Goal: Task Accomplishment & Management: Complete application form

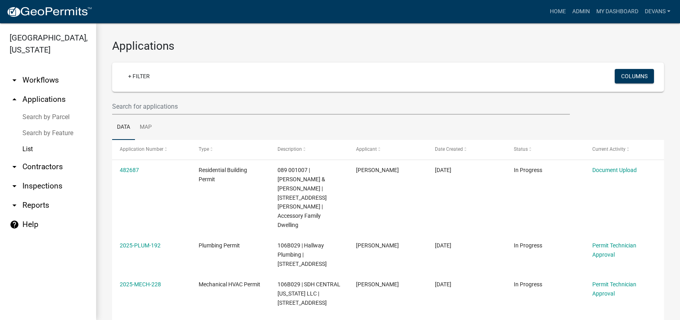
select select "1: 25"
click at [34, 187] on link "arrow_drop_down Inspections" at bounding box center [48, 185] width 96 height 19
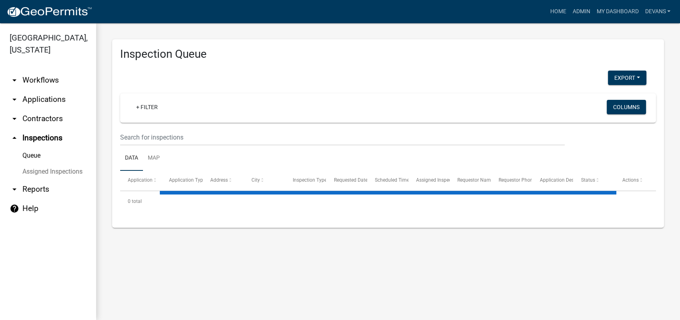
click at [136, 128] on wm-filter-builder "+ Filter Columns" at bounding box center [388, 119] width 536 height 52
click at [141, 138] on input "text" at bounding box center [342, 137] width 445 height 16
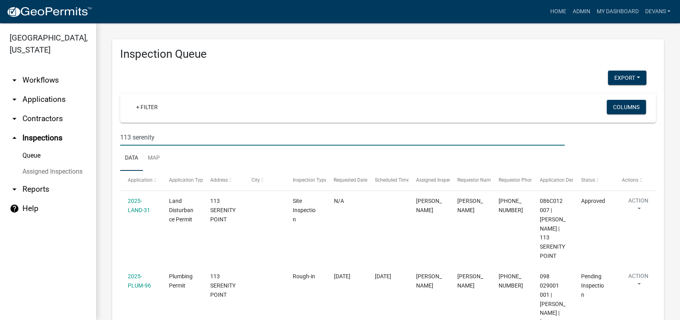
type input "113 serenity"
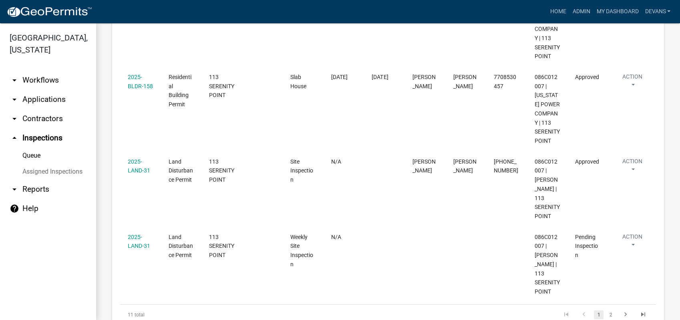
scroll to position [932, 0]
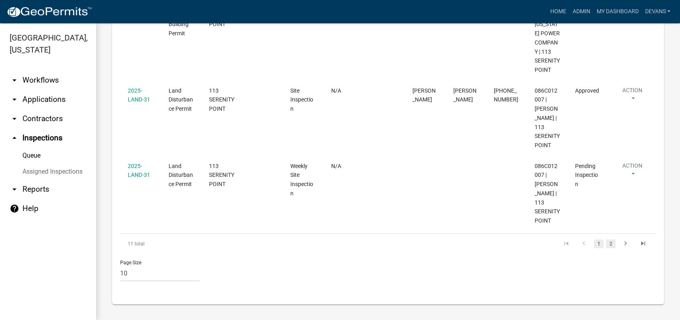
click at [606, 240] on link "2" at bounding box center [611, 243] width 10 height 9
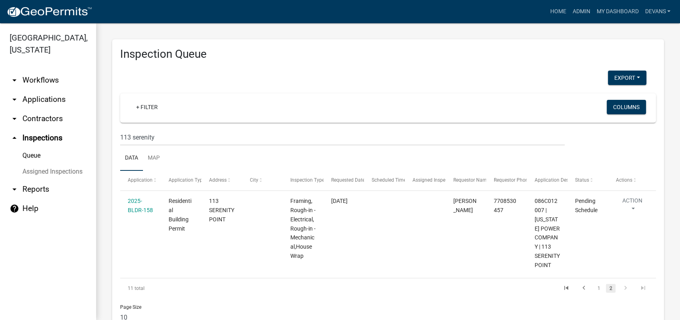
scroll to position [44, 0]
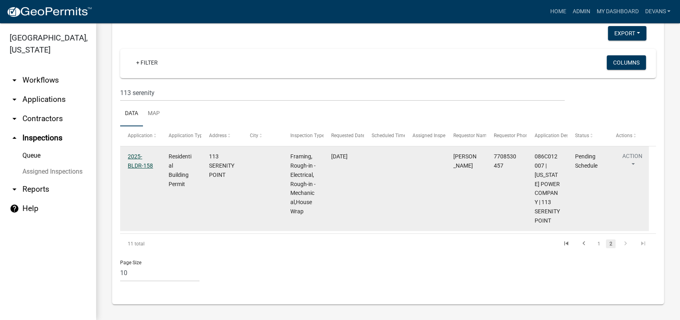
click at [128, 156] on link "2025-BLDR-158" at bounding box center [140, 161] width 25 height 16
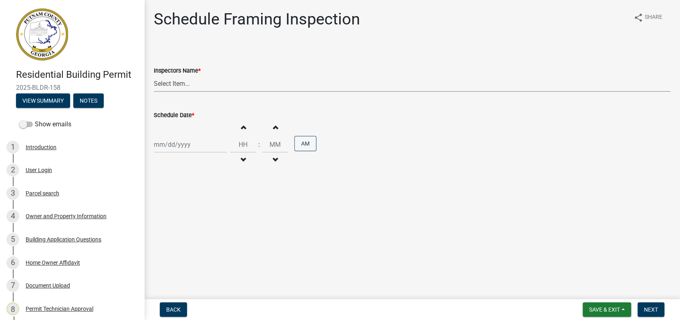
click at [169, 79] on select "Select Item... mrivera ([PERSON_NAME]) [PERSON_NAME] ([PERSON_NAME] ([PERSON_NA…" at bounding box center [412, 83] width 517 height 16
select select "a0ea4169-8540-4a2c-b9f4-cf4c1ffdeb95"
click at [154, 75] on select "Select Item... mrivera ([PERSON_NAME]) [PERSON_NAME] ([PERSON_NAME] ([PERSON_NA…" at bounding box center [412, 83] width 517 height 16
select select "9"
select select "2025"
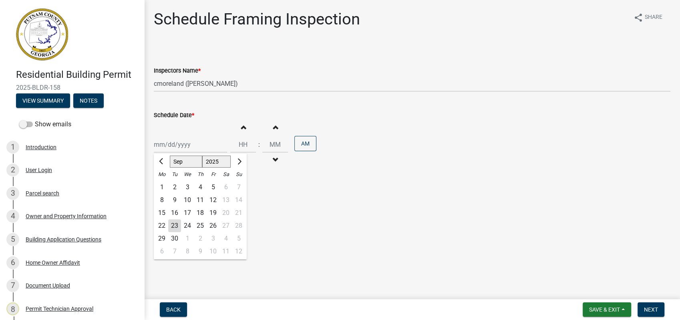
click at [171, 146] on div "[PERSON_NAME] Feb Mar Apr [PERSON_NAME][DATE] Oct Nov [DATE] 1526 1527 1528 152…" at bounding box center [190, 144] width 73 height 16
click at [185, 224] on div "24" at bounding box center [187, 225] width 13 height 13
type input "[DATE]"
click at [653, 306] on button "Next" at bounding box center [651, 309] width 27 height 14
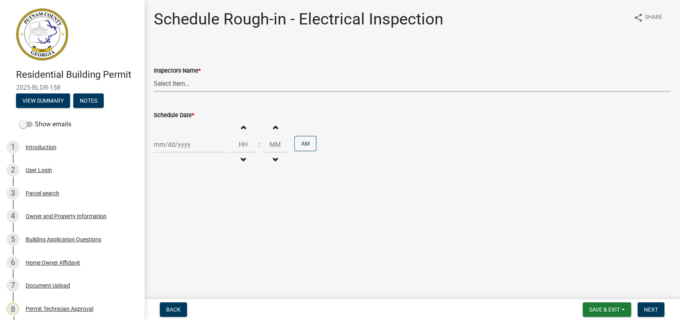
click at [175, 79] on select "Select Item... mrivera ([PERSON_NAME]) [PERSON_NAME] ([PERSON_NAME] ([PERSON_NA…" at bounding box center [412, 83] width 517 height 16
select select "a0ea4169-8540-4a2c-b9f4-cf4c1ffdeb95"
click at [154, 75] on select "Select Item... mrivera ([PERSON_NAME]) [PERSON_NAME] ([PERSON_NAME] ([PERSON_NA…" at bounding box center [412, 83] width 517 height 16
click at [181, 140] on div at bounding box center [190, 144] width 73 height 16
select select "9"
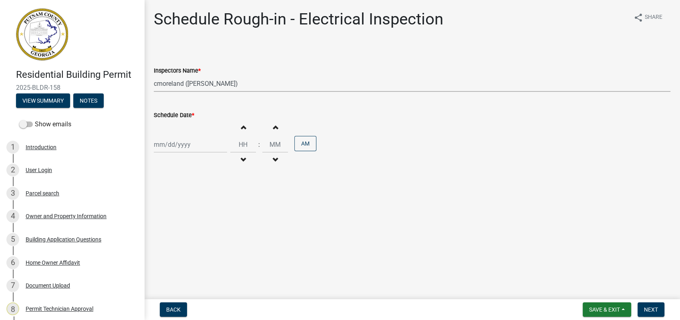
select select "2025"
click at [186, 224] on div "24" at bounding box center [187, 225] width 13 height 13
type input "[DATE]"
click at [658, 311] on button "Next" at bounding box center [651, 309] width 27 height 14
click at [161, 83] on select "Select Item... mrivera ([PERSON_NAME]) [PERSON_NAME] ([PERSON_NAME] ([PERSON_NA…" at bounding box center [412, 83] width 517 height 16
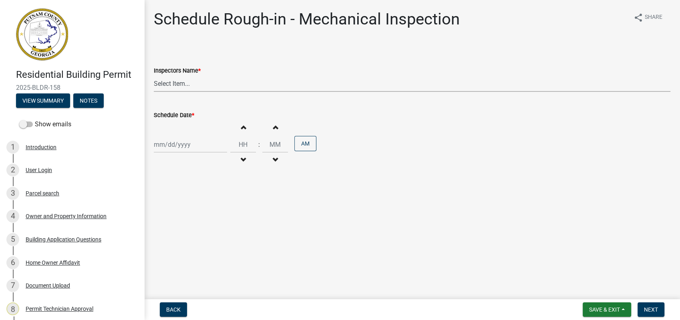
select select "a0ea4169-8540-4a2c-b9f4-cf4c1ffdeb95"
click at [154, 75] on select "Select Item... mrivera ([PERSON_NAME]) [PERSON_NAME] ([PERSON_NAME] ([PERSON_NA…" at bounding box center [412, 83] width 517 height 16
click at [175, 157] on div "Increment hours Decrement hours : Increment minutes Decrement minutes AM" at bounding box center [412, 144] width 517 height 49
click at [176, 153] on div "Increment hours Decrement hours : Increment minutes Decrement minutes AM" at bounding box center [412, 144] width 517 height 49
select select "9"
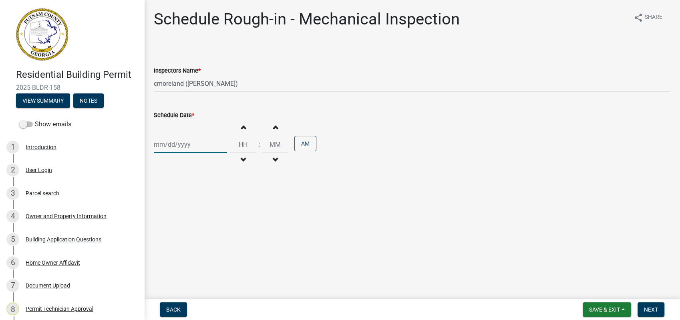
select select "2025"
click at [177, 147] on div "[PERSON_NAME] Feb Mar Apr [PERSON_NAME][DATE] Oct Nov [DATE] 1526 1527 1528 152…" at bounding box center [190, 144] width 73 height 16
click at [188, 227] on div "24" at bounding box center [187, 225] width 13 height 13
type input "[DATE]"
drag, startPoint x: 599, startPoint y: 13, endPoint x: 647, endPoint y: 308, distance: 298.7
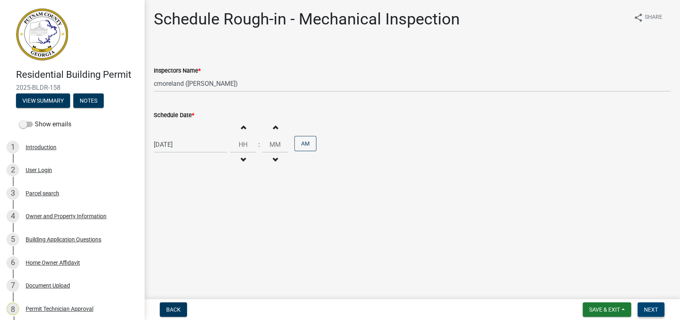
click at [647, 308] on span "Next" at bounding box center [651, 309] width 14 height 6
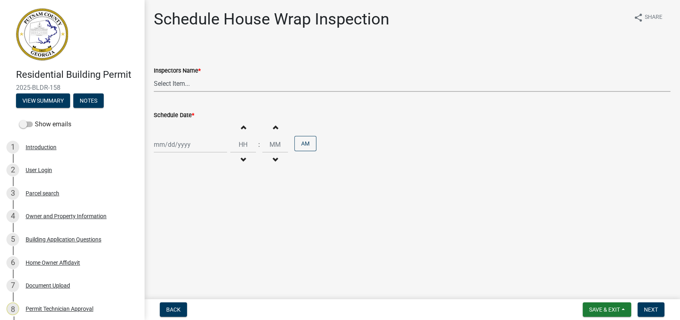
click at [159, 87] on select "Select Item... mrivera ([PERSON_NAME]) [PERSON_NAME] ([PERSON_NAME] ([PERSON_NA…" at bounding box center [412, 83] width 517 height 16
select select "a0ea4169-8540-4a2c-b9f4-cf4c1ffdeb95"
click at [154, 75] on select "Select Item... mrivera ([PERSON_NAME]) [PERSON_NAME] ([PERSON_NAME] ([PERSON_NA…" at bounding box center [412, 83] width 517 height 16
click at [179, 140] on div at bounding box center [190, 144] width 73 height 16
select select "9"
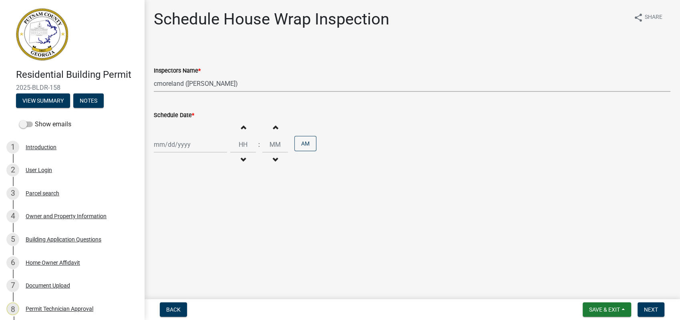
select select "2025"
click at [189, 222] on div "24" at bounding box center [187, 225] width 13 height 13
type input "[DATE]"
click at [653, 306] on span "Next" at bounding box center [651, 309] width 14 height 6
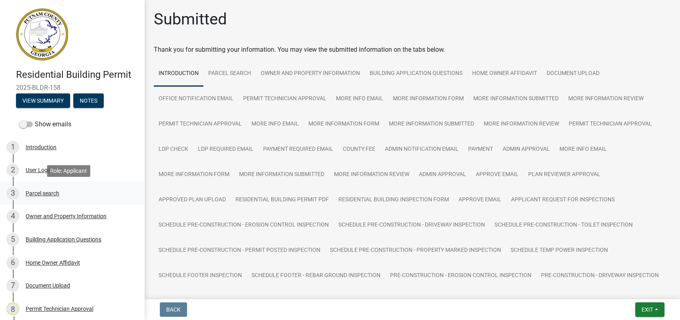
click at [54, 192] on div "Parcel search" at bounding box center [43, 193] width 34 height 6
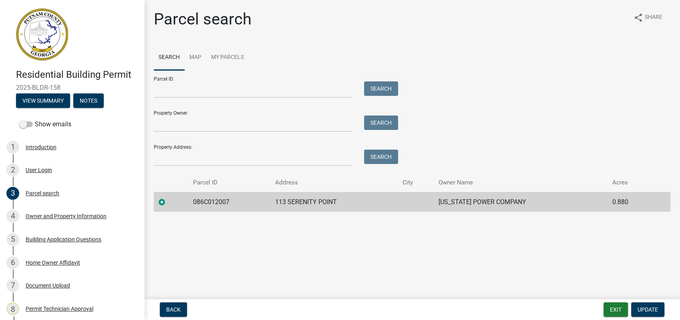
click at [593, 307] on div "Back Exit Update" at bounding box center [412, 309] width 523 height 14
click at [613, 311] on button "Exit" at bounding box center [616, 309] width 24 height 14
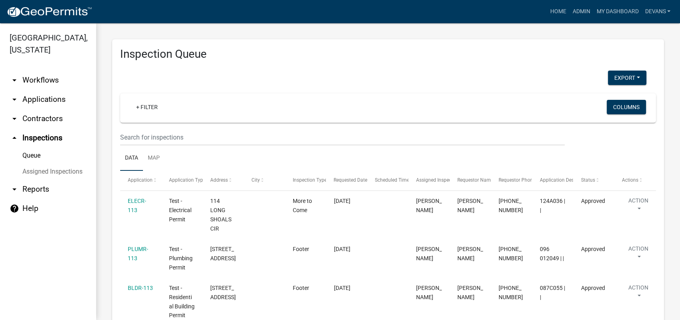
click at [36, 99] on link "arrow_drop_down Applications" at bounding box center [48, 99] width 96 height 19
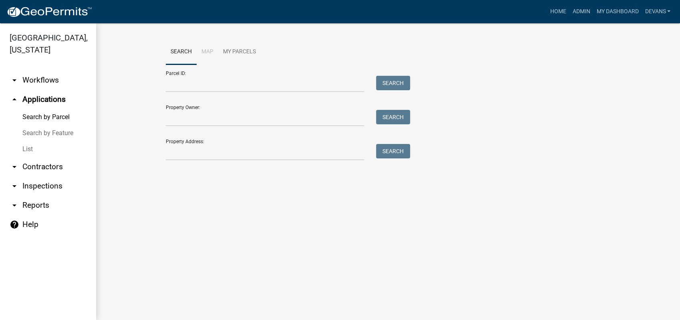
click at [49, 81] on link "arrow_drop_down Workflows" at bounding box center [48, 80] width 96 height 19
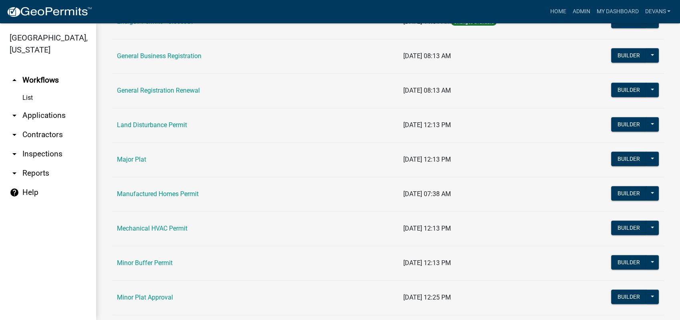
scroll to position [712, 0]
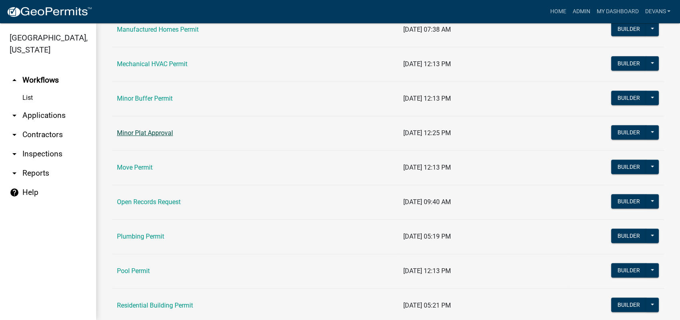
click at [136, 132] on link "Minor Plat Approval" at bounding box center [145, 133] width 56 height 8
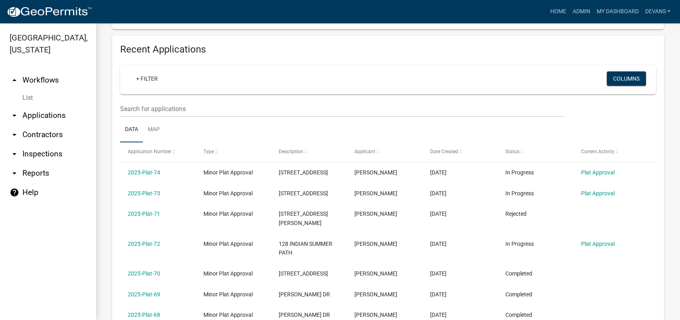
scroll to position [267, 0]
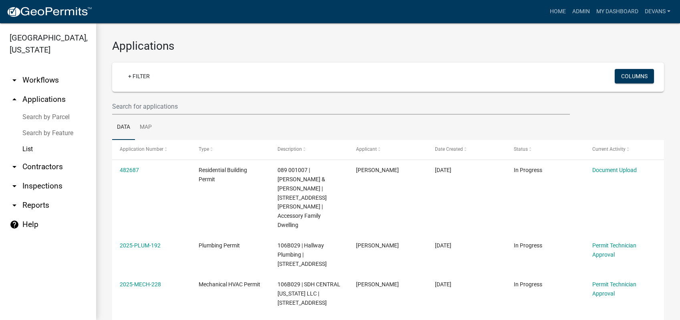
select select "1: 25"
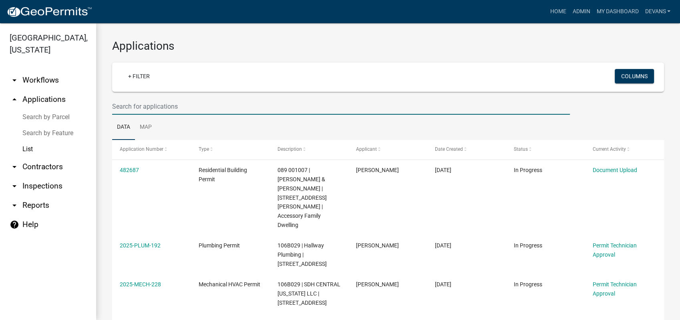
click at [143, 103] on input "text" at bounding box center [341, 106] width 458 height 16
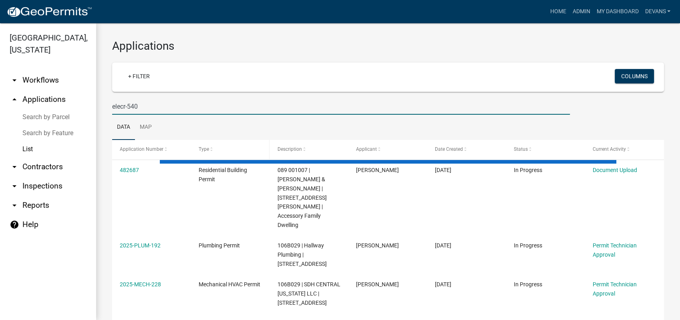
type input "elecr-540"
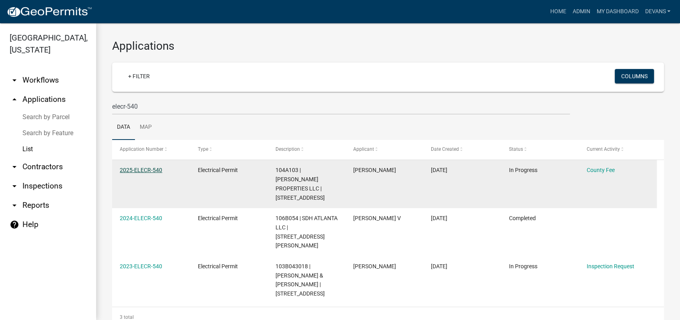
click at [130, 171] on link "2025-ELECR-540" at bounding box center [141, 170] width 42 height 6
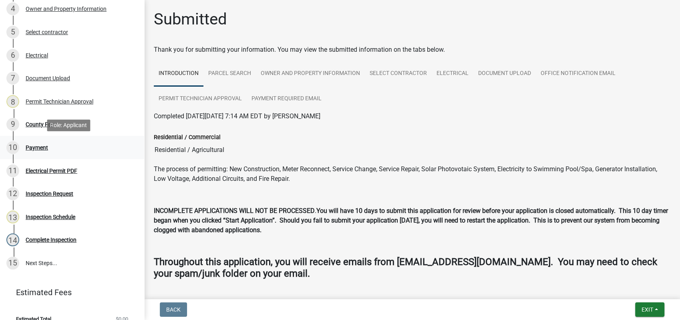
scroll to position [218, 0]
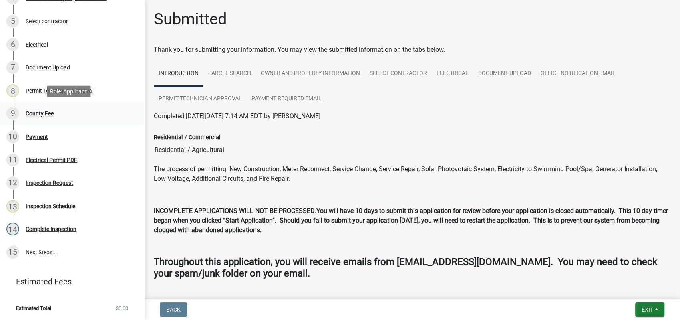
click at [45, 109] on div "9 County Fee" at bounding box center [68, 113] width 125 height 13
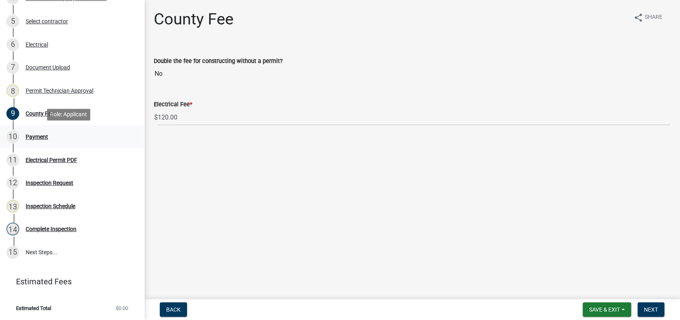
click at [46, 141] on div "10 Payment" at bounding box center [68, 136] width 125 height 13
click at [34, 134] on div "Payment" at bounding box center [37, 137] width 22 height 6
click at [646, 308] on span "Next" at bounding box center [651, 309] width 14 height 6
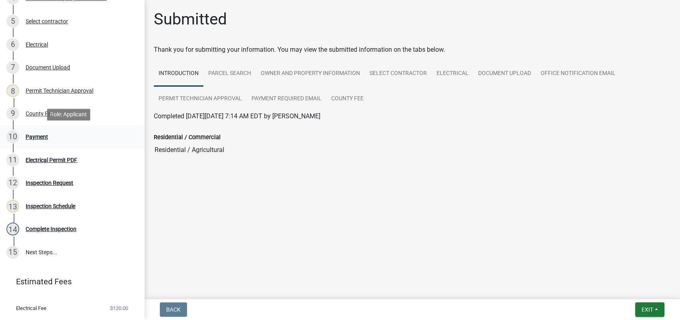
click at [42, 136] on div "Payment" at bounding box center [37, 137] width 22 height 6
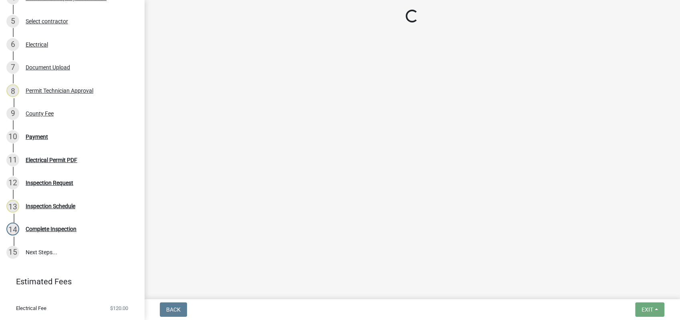
select select "3: 3"
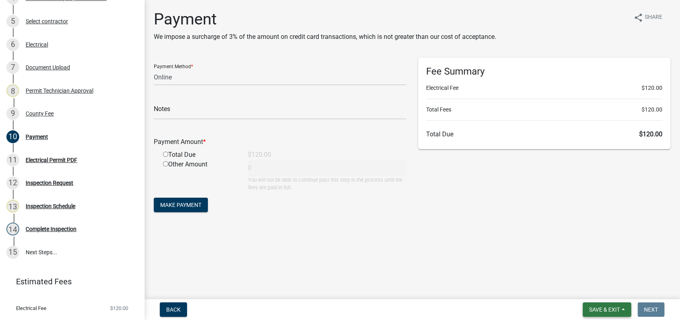
click at [599, 308] on span "Save & Exit" at bounding box center [604, 309] width 31 height 6
click at [601, 284] on button "Save & Exit" at bounding box center [599, 288] width 64 height 19
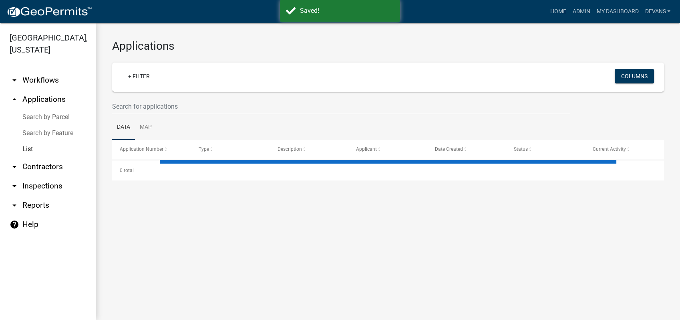
select select "1: 25"
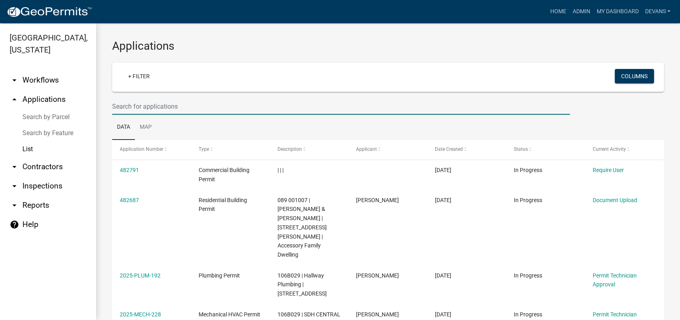
click at [121, 105] on input "text" at bounding box center [341, 106] width 458 height 16
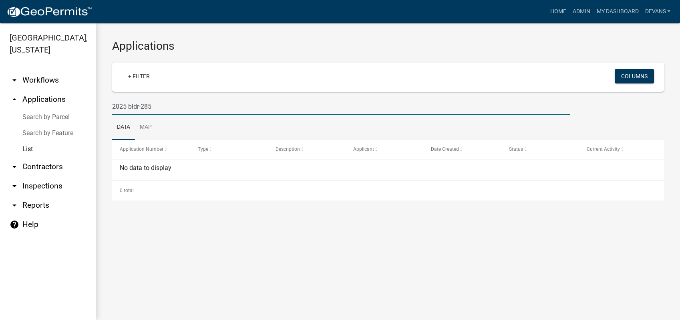
click at [127, 107] on input "2025 bldr-285" at bounding box center [341, 106] width 458 height 16
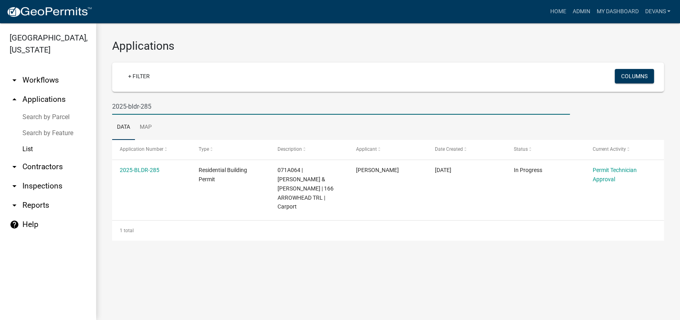
type input "2025-bldr-285"
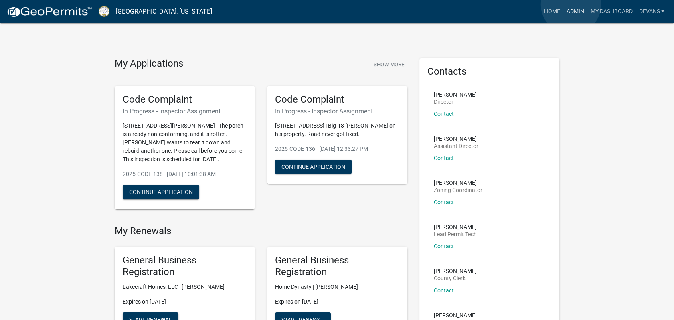
click at [568, 9] on link "Admin" at bounding box center [575, 11] width 24 height 15
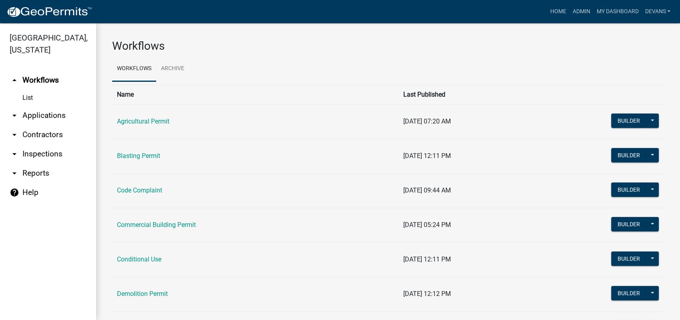
click at [38, 123] on link "arrow_drop_down Applications" at bounding box center [48, 115] width 96 height 19
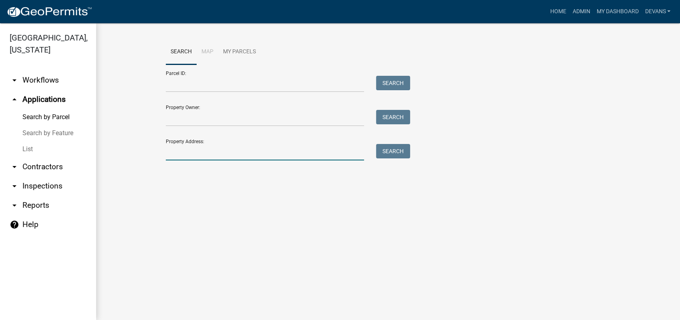
click at [205, 147] on input "Property Address:" at bounding box center [265, 152] width 198 height 16
type input "113 serenity"
click at [391, 146] on button "Search" at bounding box center [393, 151] width 34 height 14
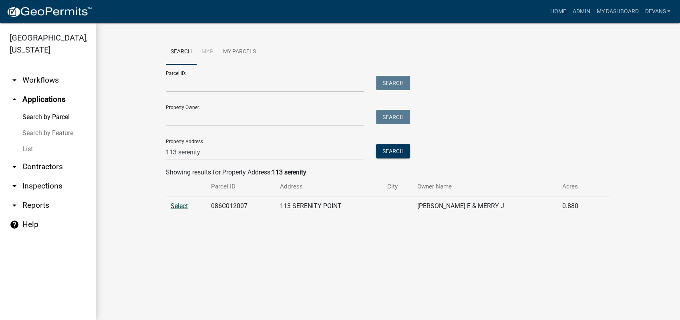
click at [175, 205] on span "Select" at bounding box center [179, 206] width 17 height 8
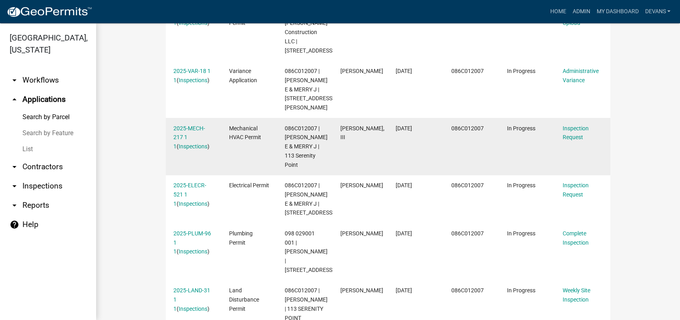
scroll to position [311, 0]
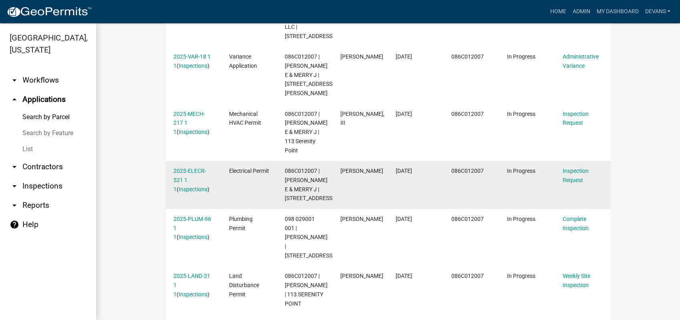
click at [183, 184] on div "2025-ELECR-521 1 1 ( Inspections )" at bounding box center [193, 179] width 40 height 27
click at [183, 182] on link "2025-ELECR-521 1 1" at bounding box center [189, 179] width 33 height 25
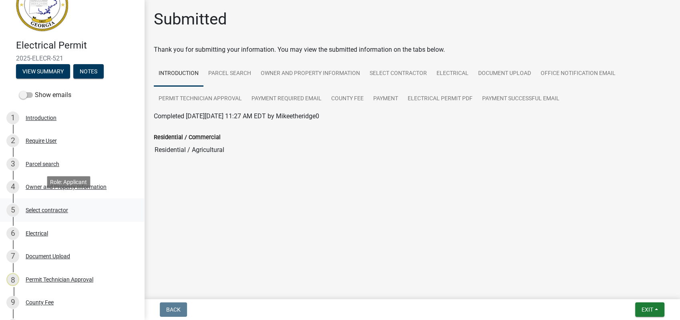
scroll to position [44, 0]
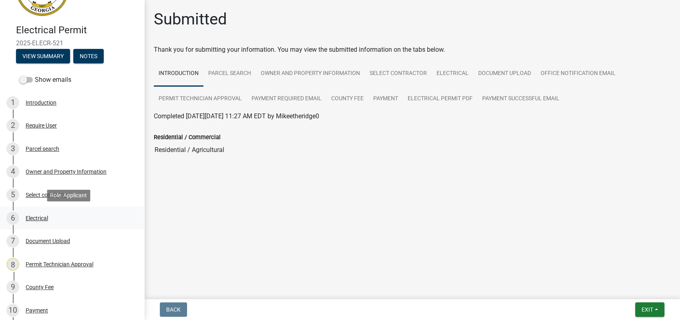
click at [40, 219] on div "Electrical" at bounding box center [37, 218] width 22 height 6
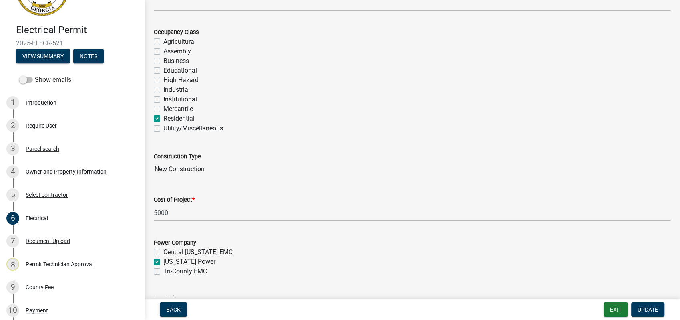
scroll to position [89, 0]
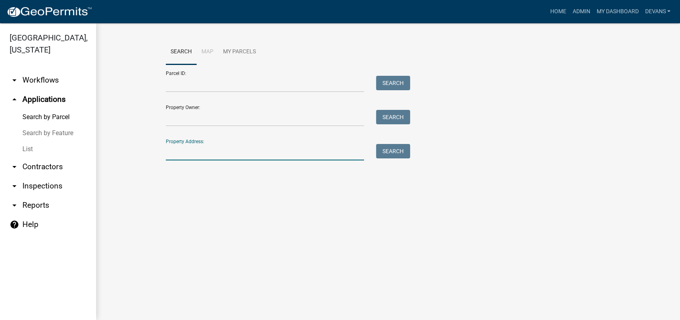
click at [210, 149] on input "Property Address:" at bounding box center [265, 152] width 198 height 16
type input "113 serenity"
click at [393, 151] on button "Search" at bounding box center [393, 151] width 34 height 14
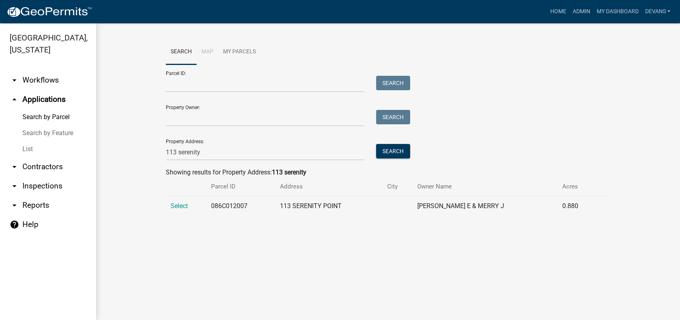
click at [185, 201] on td "Select" at bounding box center [186, 206] width 40 height 20
click at [184, 205] on span "Select" at bounding box center [179, 206] width 17 height 8
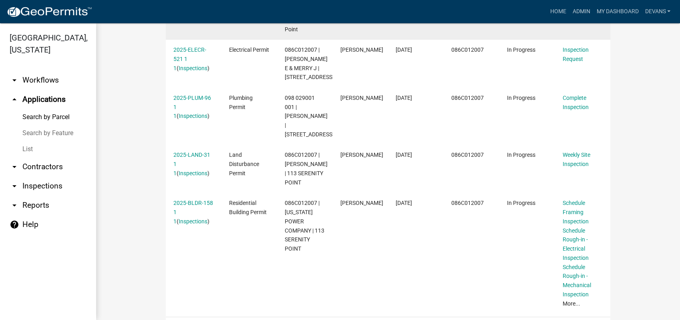
scroll to position [483, 0]
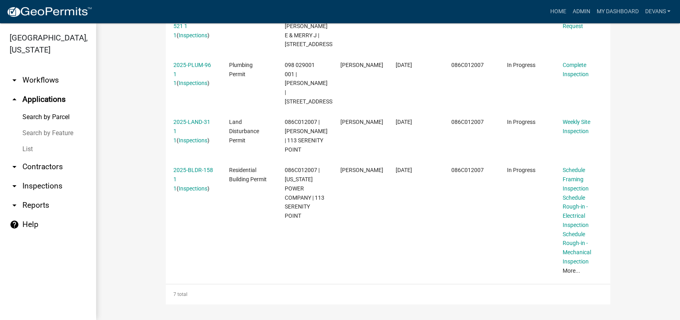
click at [46, 184] on link "arrow_drop_down Inspections" at bounding box center [48, 185] width 96 height 19
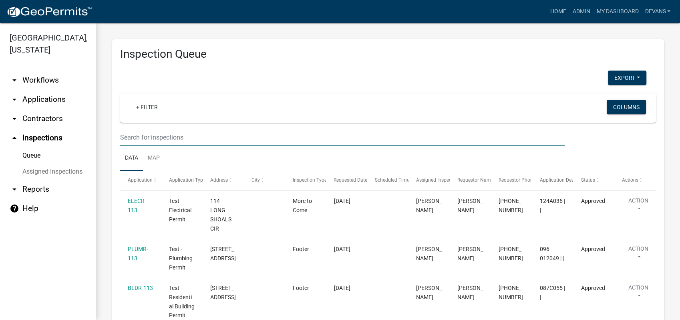
click at [169, 135] on input "text" at bounding box center [342, 137] width 445 height 16
